Goal: Book appointment/travel/reservation

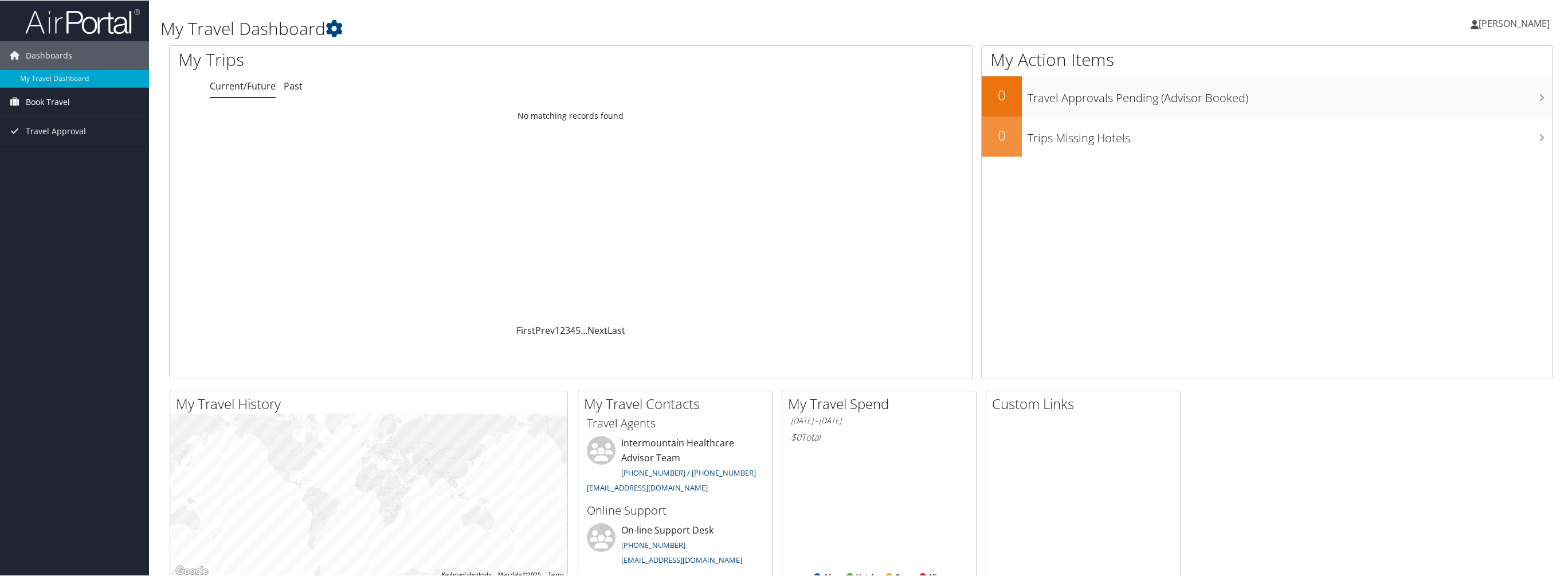
click at [50, 105] on span "Book Travel" at bounding box center [47, 102] width 44 height 29
click at [42, 144] on link "Book/Manage Online Trips" at bounding box center [74, 141] width 149 height 17
